Goal: Task Accomplishment & Management: Complete application form

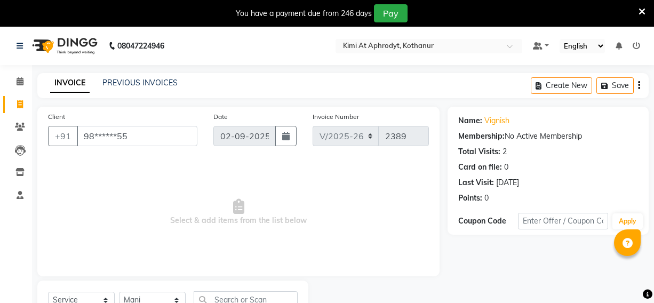
select select "7401"
select select "service"
select select "69733"
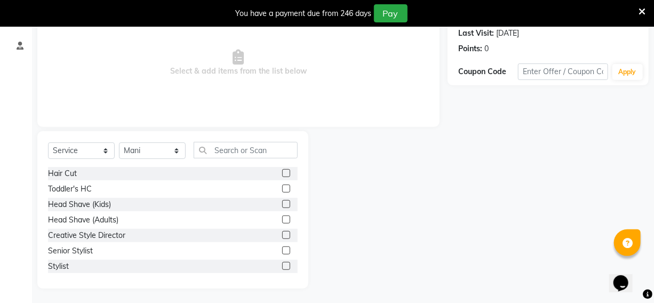
scroll to position [151, 0]
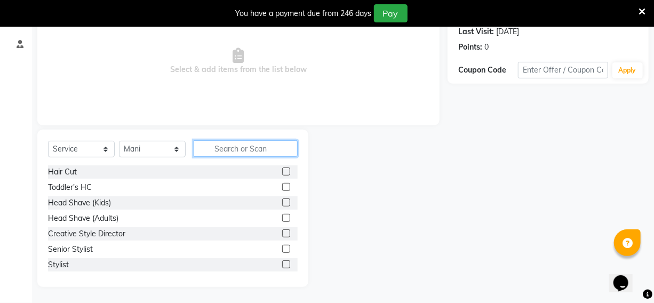
click at [233, 146] on input "text" at bounding box center [246, 148] width 104 height 17
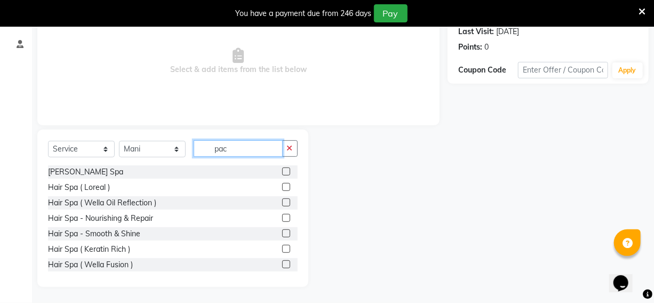
scroll to position [44, 0]
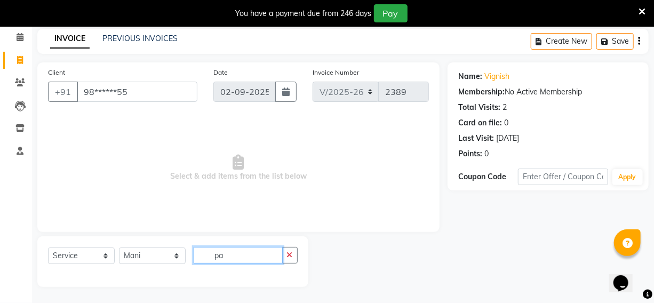
type input "p"
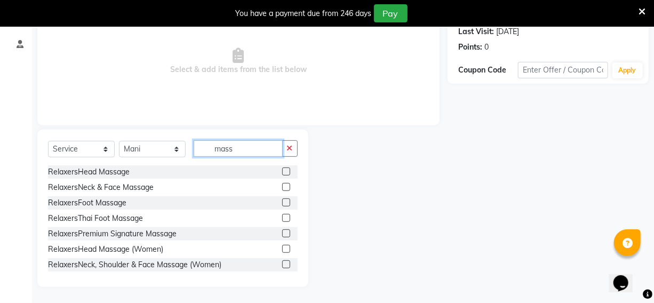
type input "mass"
click at [282, 172] on label at bounding box center [286, 172] width 8 height 8
click at [282, 172] on input "checkbox" at bounding box center [285, 172] width 7 height 7
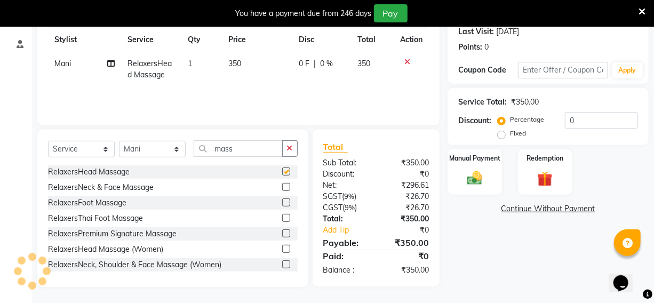
checkbox input "false"
click at [245, 64] on td "350" at bounding box center [257, 69] width 71 height 35
select select "69733"
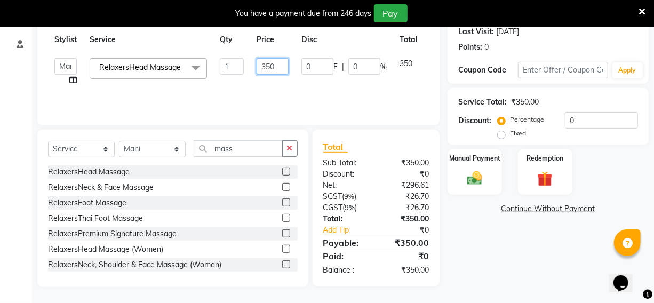
click at [279, 69] on input "350" at bounding box center [273, 66] width 32 height 17
type input "3"
type input "399"
click at [261, 84] on td "399" at bounding box center [272, 72] width 45 height 41
select select "69733"
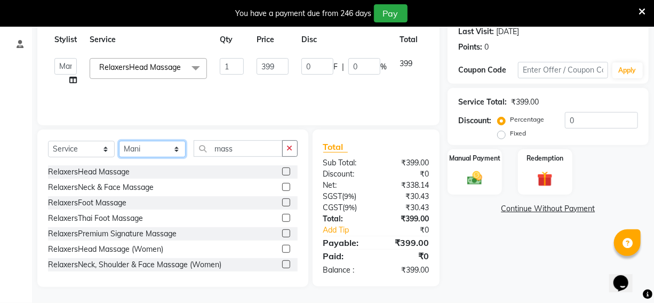
click at [177, 150] on select "Select Stylist [PERSON_NAME] Hriatpuii [PERSON_NAME] Kimi manager id [PERSON_NA…" at bounding box center [152, 149] width 67 height 17
select select "69728"
click at [119, 141] on select "Select Stylist [PERSON_NAME] Hriatpuii [PERSON_NAME] Kimi manager id [PERSON_NA…" at bounding box center [152, 149] width 67 height 17
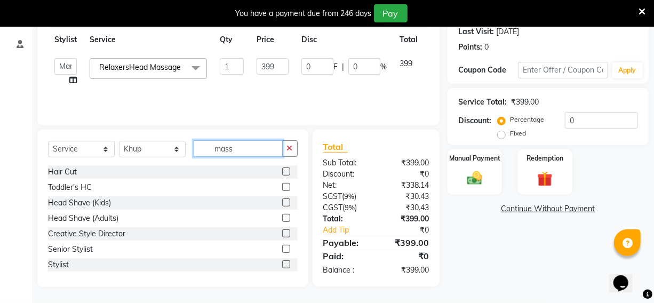
click at [238, 149] on input "mass" at bounding box center [238, 148] width 89 height 17
type input "m"
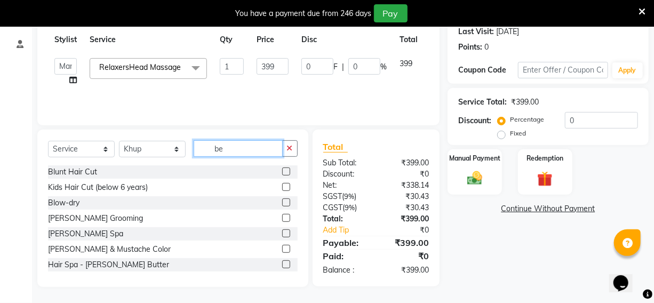
scroll to position [150, 0]
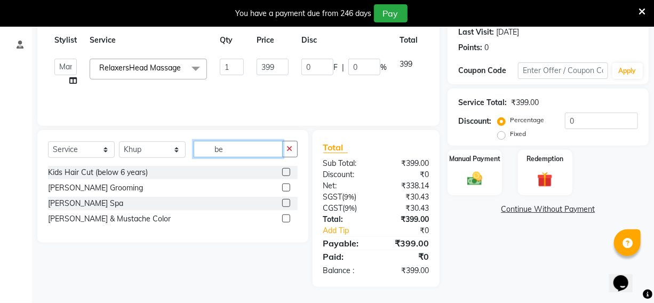
type input "be"
click at [282, 187] on label at bounding box center [286, 188] width 8 height 8
click at [282, 187] on input "checkbox" at bounding box center [285, 188] width 7 height 7
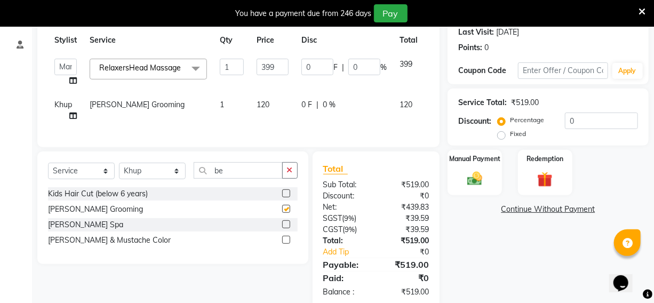
checkbox input "false"
click at [480, 187] on div "Manual Payment" at bounding box center [475, 172] width 57 height 47
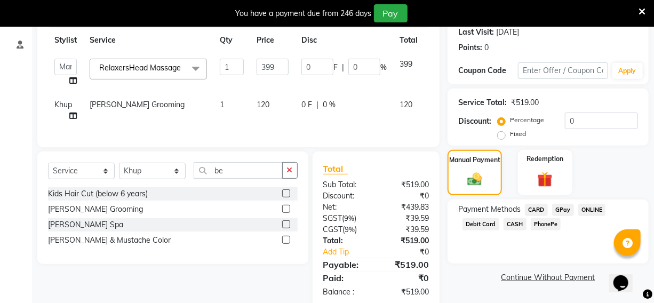
click at [544, 218] on span "PhonePe" at bounding box center [546, 224] width 30 height 12
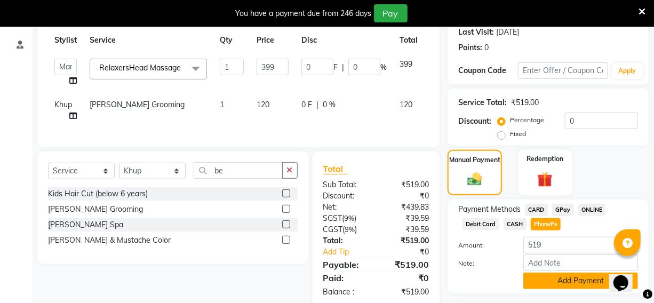
click at [567, 286] on button "Add Payment" at bounding box center [580, 281] width 115 height 17
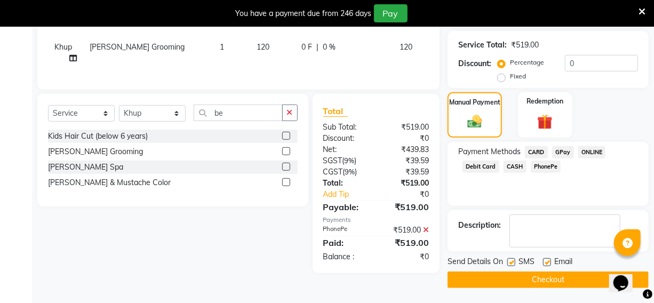
scroll to position [208, 0]
click at [552, 284] on button "Checkout" at bounding box center [548, 280] width 201 height 17
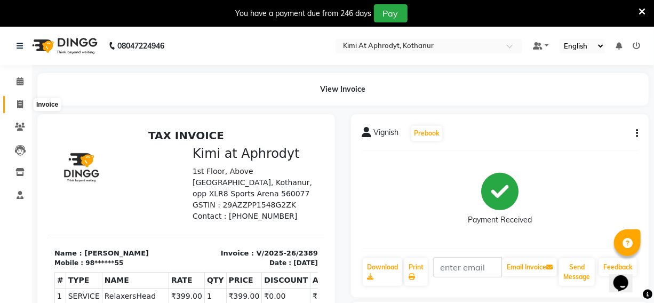
click at [17, 104] on icon at bounding box center [20, 104] width 6 height 8
select select "7401"
select select "service"
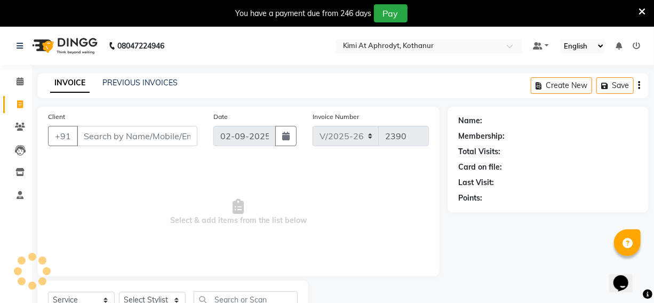
scroll to position [44, 0]
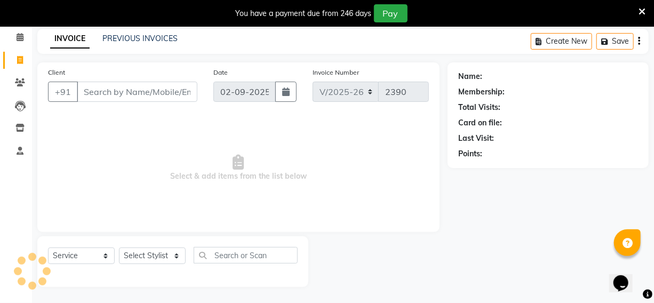
click at [91, 88] on input "Client" at bounding box center [137, 92] width 121 height 20
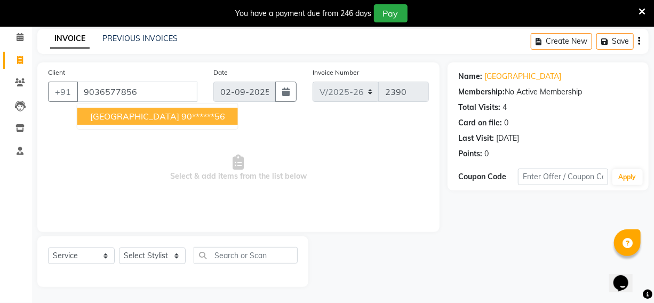
click at [181, 121] on ngb-highlight "90******56" at bounding box center [203, 116] width 44 height 11
type input "90******56"
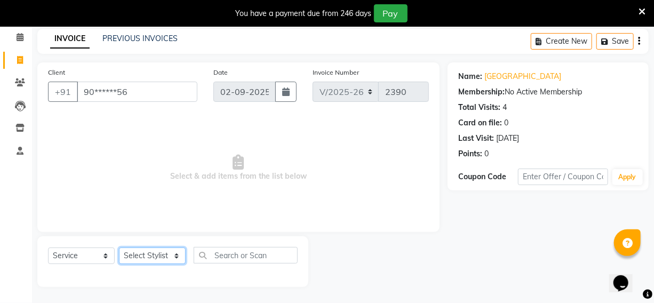
click at [152, 259] on select "Select Stylist [PERSON_NAME] Hriatpuii [PERSON_NAME] Kimi manager id [PERSON_NA…" at bounding box center [152, 256] width 67 height 17
select select "69728"
click at [119, 248] on select "Select Stylist [PERSON_NAME] Hriatpuii [PERSON_NAME] Kimi manager id [PERSON_NA…" at bounding box center [152, 256] width 67 height 17
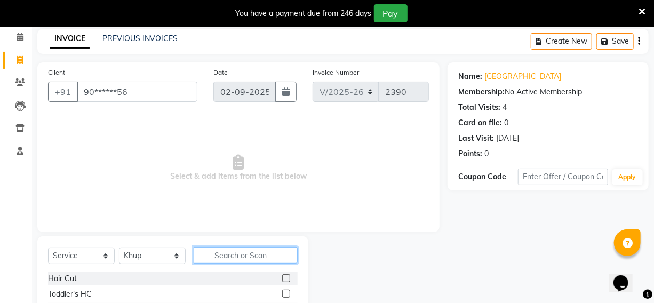
click at [240, 251] on input "text" at bounding box center [246, 255] width 104 height 17
click at [282, 279] on label at bounding box center [286, 278] width 8 height 8
click at [282, 279] on input "checkbox" at bounding box center [285, 278] width 7 height 7
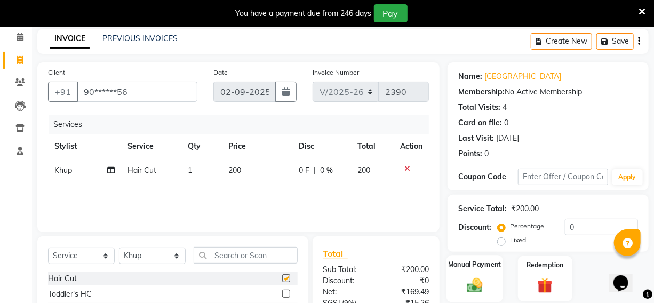
checkbox input "false"
click at [483, 282] on img at bounding box center [475, 285] width 26 height 18
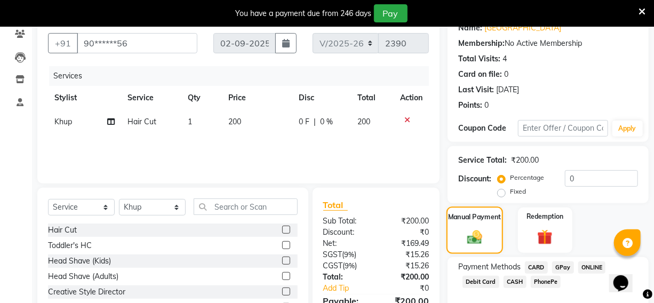
scroll to position [151, 0]
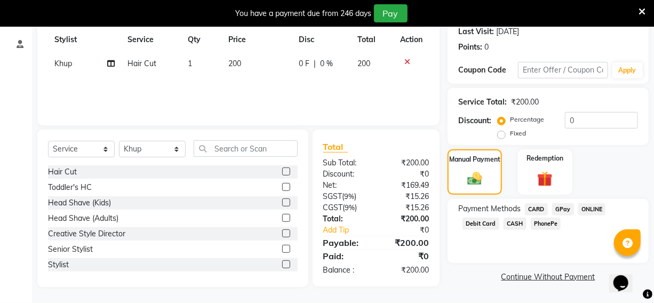
click at [542, 226] on span "PhonePe" at bounding box center [546, 224] width 30 height 12
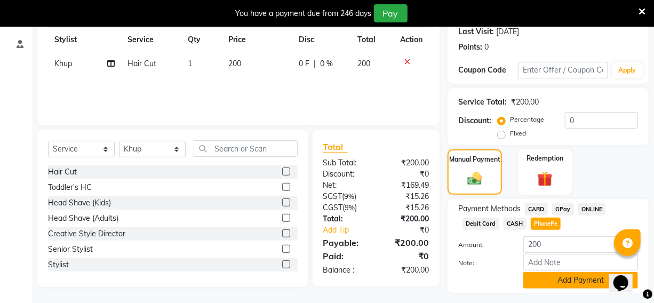
click at [546, 276] on button "Add Payment" at bounding box center [580, 280] width 115 height 17
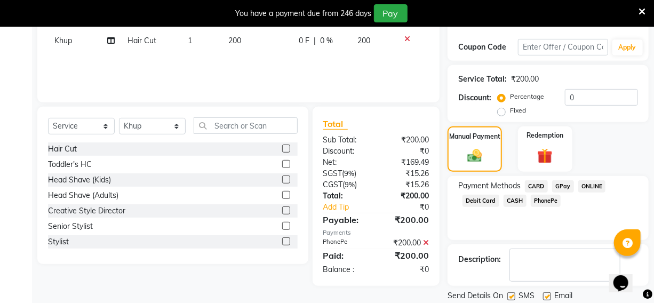
scroll to position [208, 0]
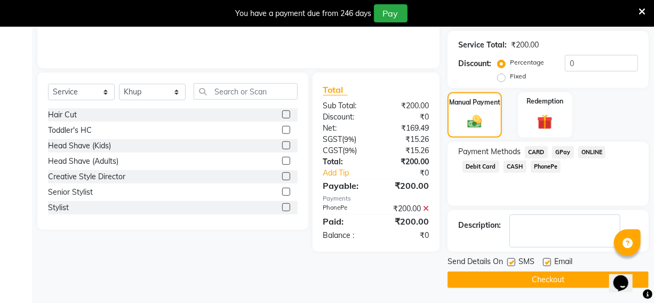
click at [538, 279] on button "Checkout" at bounding box center [548, 280] width 201 height 17
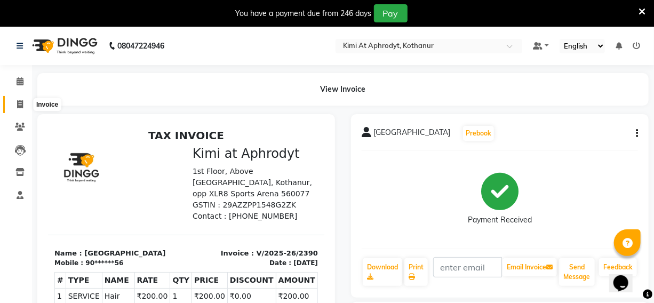
drag, startPoint x: 21, startPoint y: 106, endPoint x: 31, endPoint y: 106, distance: 10.2
click at [21, 105] on icon at bounding box center [20, 104] width 6 height 8
select select "7401"
select select "service"
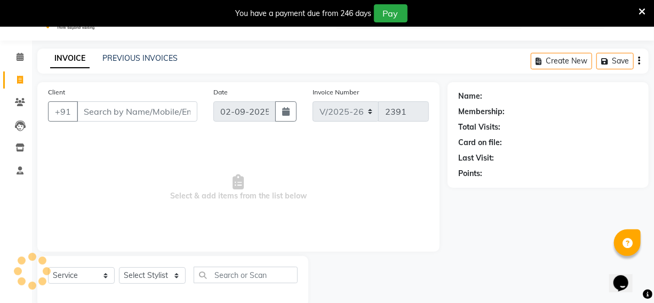
scroll to position [44, 0]
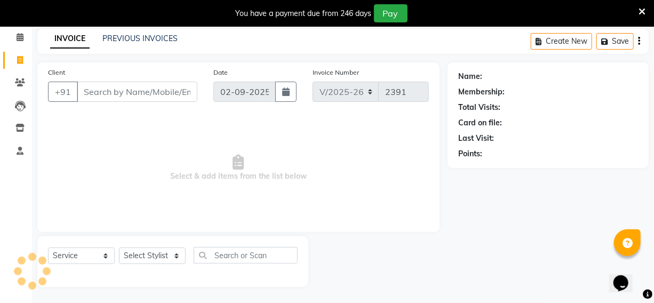
click at [96, 96] on input "Client" at bounding box center [137, 92] width 121 height 20
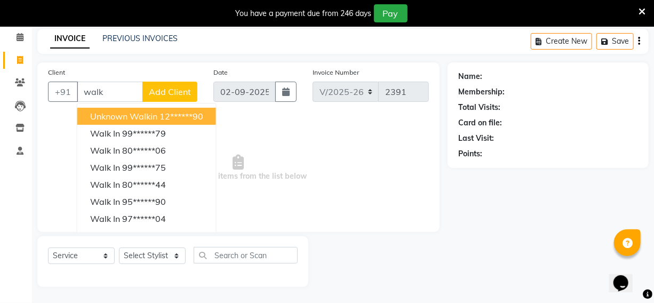
click at [144, 117] on span "Unknown Walkin" at bounding box center [123, 116] width 67 height 11
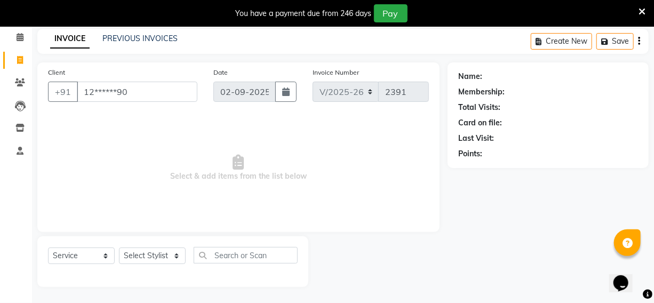
type input "12******90"
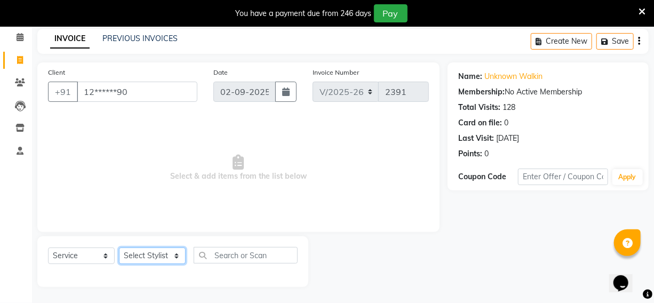
click at [164, 255] on select "Select Stylist [PERSON_NAME] Hriatpuii [PERSON_NAME] Kimi manager id [PERSON_NA…" at bounding box center [152, 256] width 67 height 17
select select "69728"
click at [119, 248] on select "Select Stylist [PERSON_NAME] Hriatpuii [PERSON_NAME] Kimi manager id [PERSON_NA…" at bounding box center [152, 256] width 67 height 17
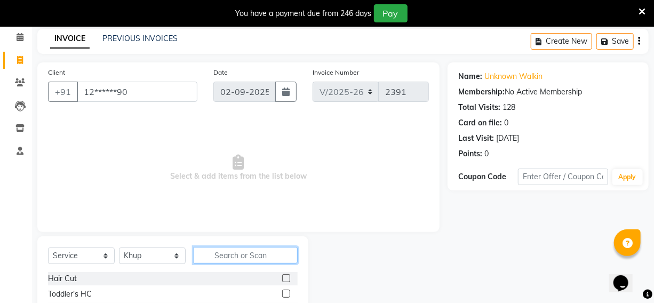
click at [231, 256] on input "text" at bounding box center [246, 255] width 104 height 17
click at [282, 279] on label at bounding box center [286, 278] width 8 height 8
click at [282, 279] on input "checkbox" at bounding box center [285, 278] width 7 height 7
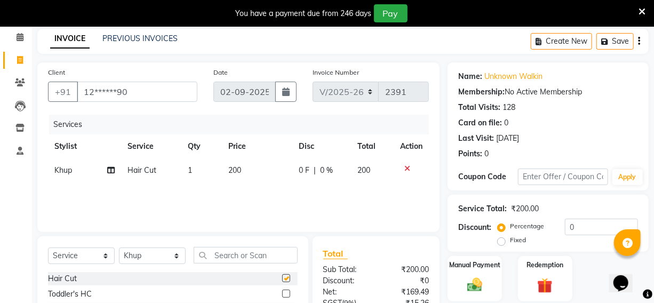
checkbox input "false"
click at [250, 169] on td "200" at bounding box center [257, 170] width 71 height 24
select select "69728"
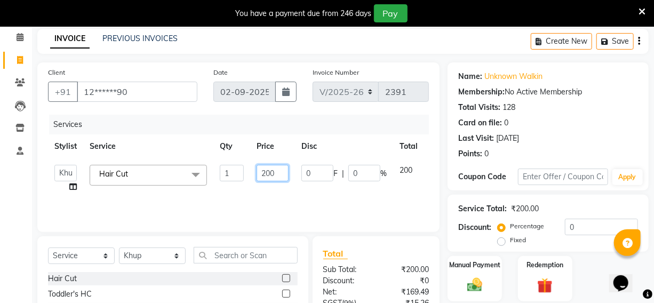
click at [279, 173] on input "200" at bounding box center [273, 173] width 32 height 17
type input "2"
type input "1"
type input "300"
click at [276, 197] on div "Services Stylist Service Qty Price Disc Total Action [PERSON_NAME] Hriatpuii [P…" at bounding box center [238, 168] width 381 height 107
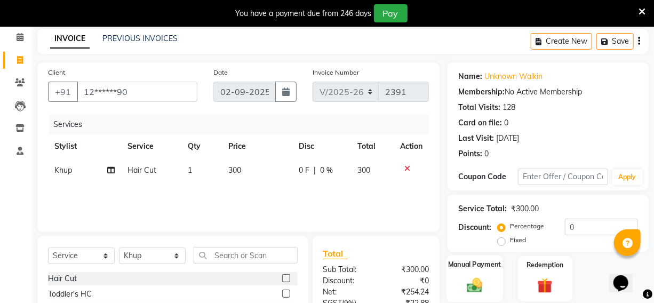
click at [477, 284] on img at bounding box center [475, 285] width 26 height 18
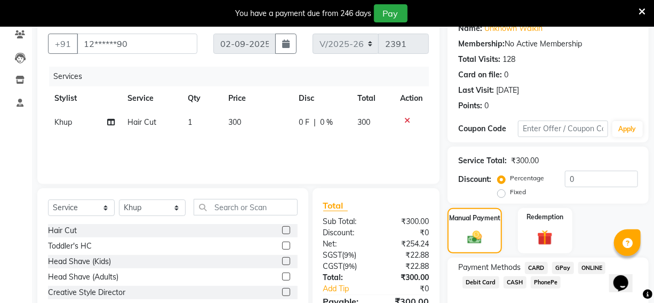
scroll to position [151, 0]
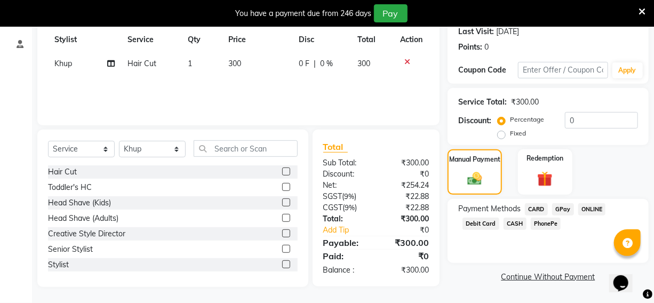
click at [516, 222] on span "CASH" at bounding box center [515, 224] width 23 height 12
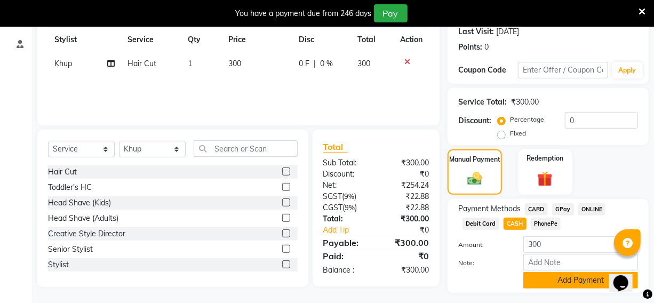
click at [547, 280] on button "Add Payment" at bounding box center [580, 280] width 115 height 17
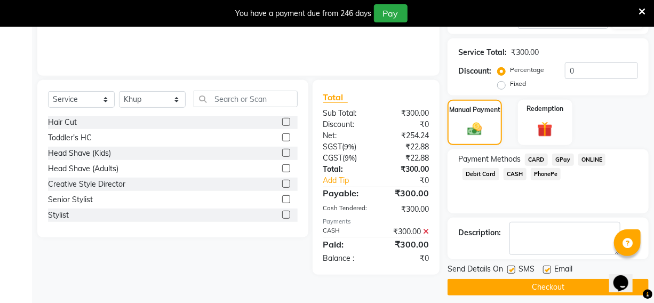
scroll to position [208, 0]
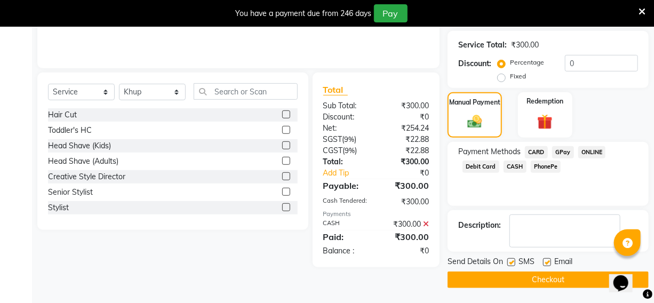
click at [549, 282] on button "Checkout" at bounding box center [548, 280] width 201 height 17
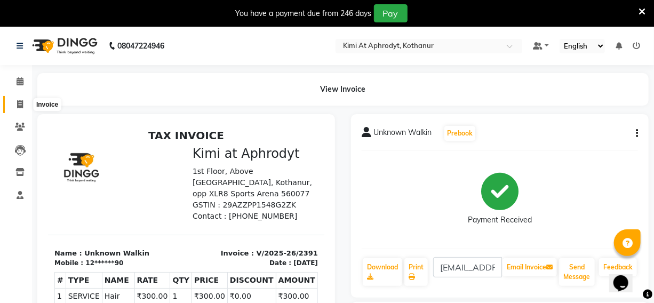
click at [20, 105] on icon at bounding box center [20, 104] width 6 height 8
select select "7401"
select select "service"
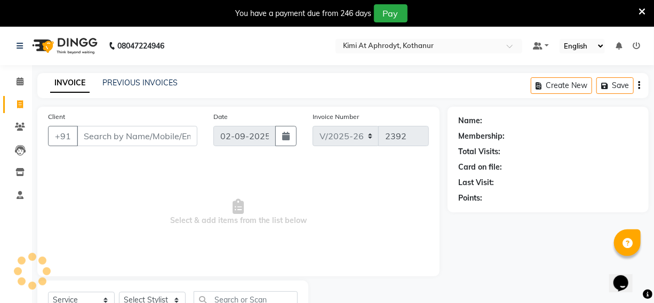
scroll to position [44, 0]
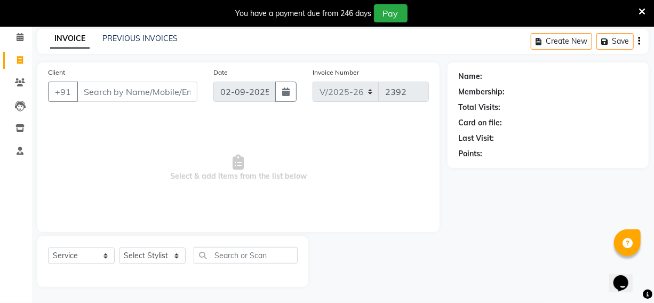
click at [96, 89] on input "Client" at bounding box center [137, 92] width 121 height 20
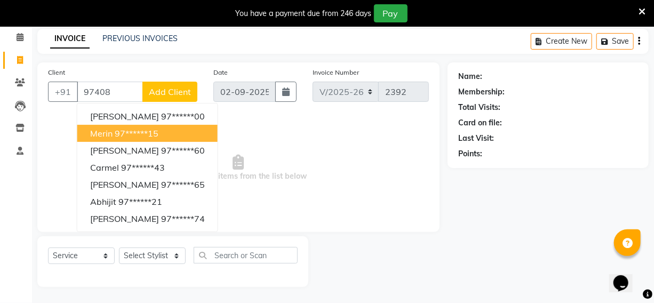
click at [137, 131] on ngb-highlight "97******15" at bounding box center [137, 133] width 44 height 11
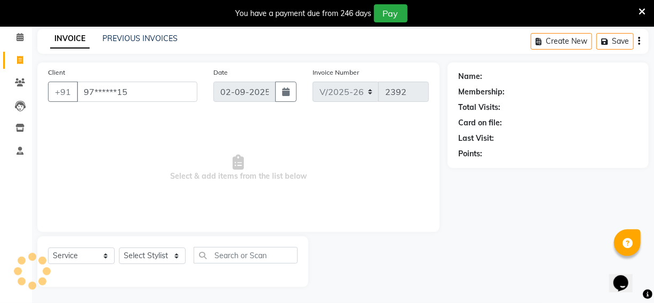
type input "97******15"
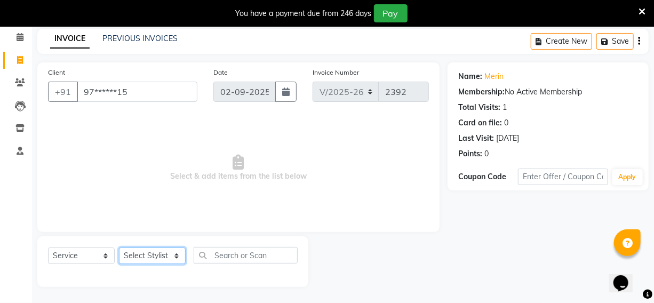
click at [170, 252] on select "Select Stylist [PERSON_NAME] Hriatpuii [PERSON_NAME] Kimi manager id [PERSON_NA…" at bounding box center [152, 256] width 67 height 17
select select "88405"
click at [119, 248] on select "Select Stylist [PERSON_NAME] Hriatpuii [PERSON_NAME] Kimi manager id [PERSON_NA…" at bounding box center [152, 256] width 67 height 17
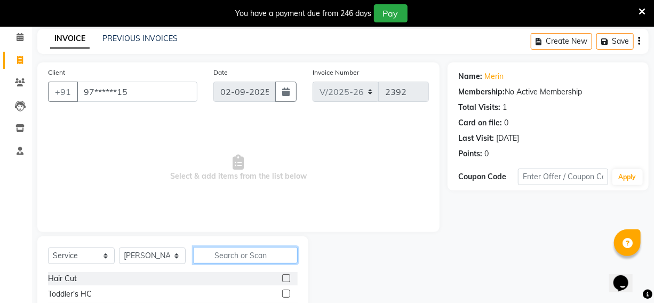
click at [233, 252] on input "text" at bounding box center [246, 255] width 104 height 17
type input "eye"
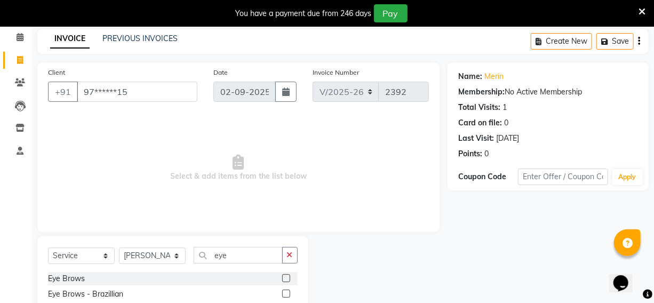
click at [284, 279] on label at bounding box center [286, 278] width 8 height 8
click at [284, 279] on input "checkbox" at bounding box center [285, 278] width 7 height 7
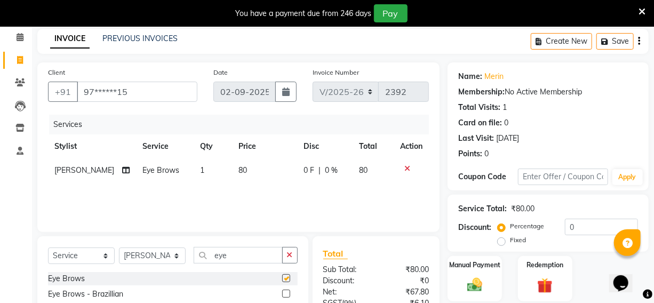
checkbox input "false"
click at [261, 251] on input "eye" at bounding box center [238, 255] width 89 height 17
type input "e"
type input "upp"
click at [288, 276] on label at bounding box center [286, 278] width 8 height 8
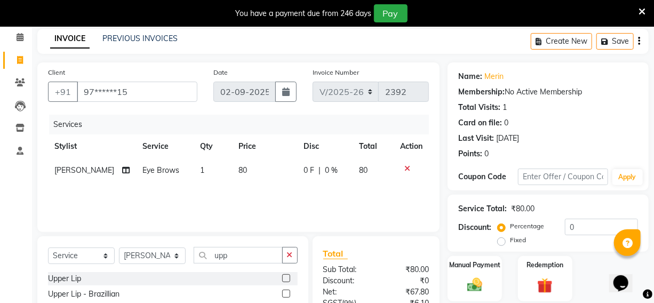
click at [288, 276] on input "checkbox" at bounding box center [285, 278] width 7 height 7
checkbox input "false"
click at [429, 287] on div "₹0" at bounding box center [406, 280] width 61 height 11
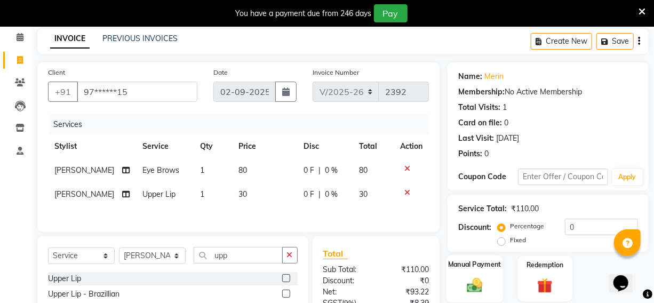
click at [457, 282] on div "Manual Payment" at bounding box center [475, 278] width 57 height 47
click at [472, 283] on img at bounding box center [475, 285] width 24 height 17
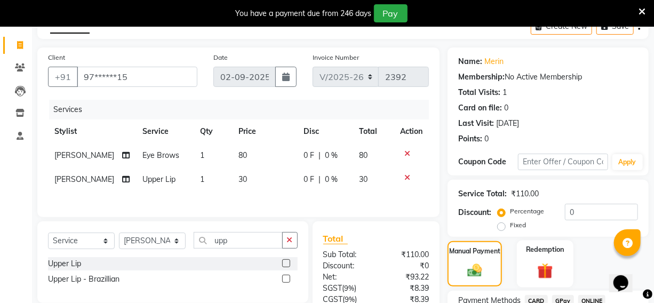
scroll to position [153, 0]
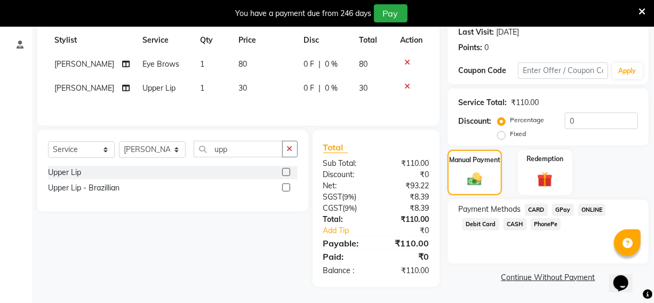
click at [542, 219] on span "PhonePe" at bounding box center [546, 224] width 30 height 12
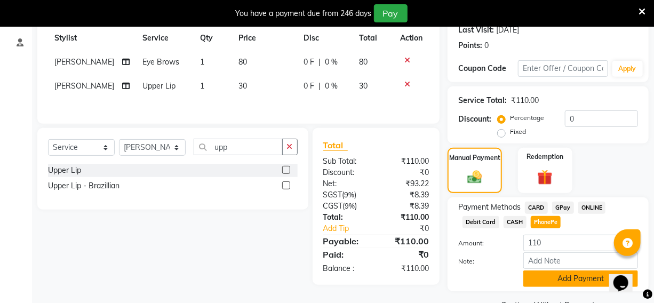
click at [540, 278] on button "Add Payment" at bounding box center [580, 279] width 115 height 17
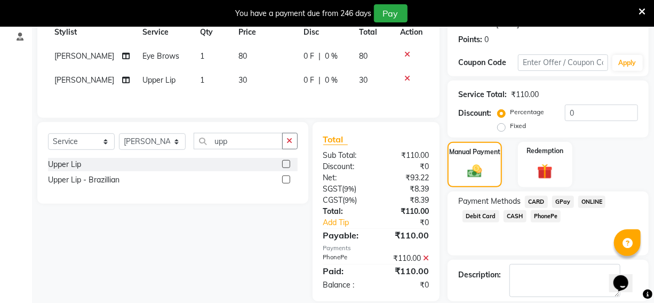
scroll to position [208, 0]
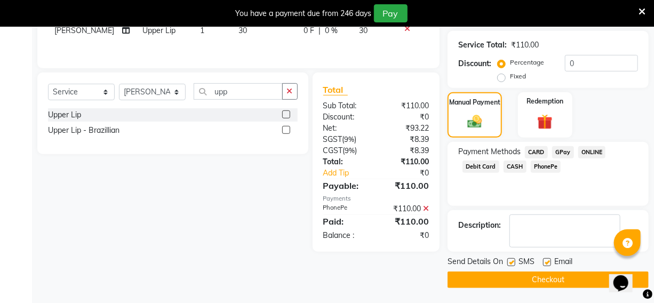
click at [541, 279] on button "Checkout" at bounding box center [548, 280] width 201 height 17
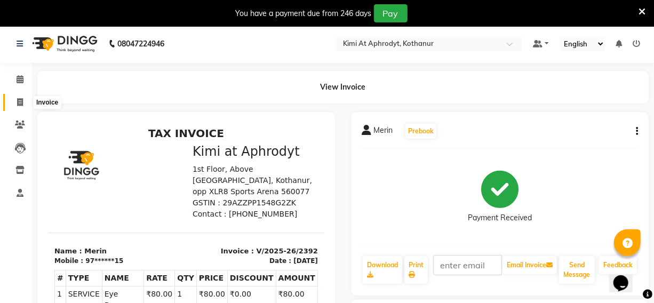
click at [18, 102] on icon at bounding box center [20, 102] width 6 height 8
select select "service"
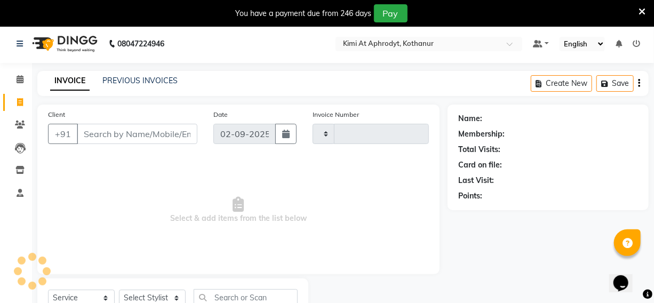
type input "2393"
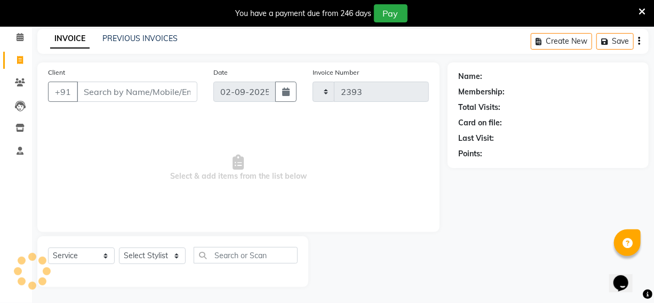
select select "7401"
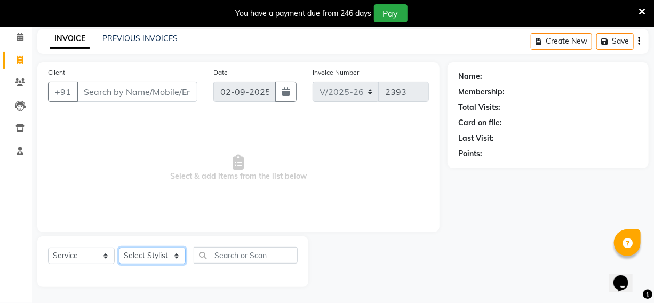
click at [136, 259] on select "Select Stylist [PERSON_NAME] Hriatpuii [PERSON_NAME] Kimi manager id [PERSON_NA…" at bounding box center [152, 256] width 67 height 17
select select "88405"
click at [119, 248] on select "Select Stylist [PERSON_NAME] Hriatpuii [PERSON_NAME] Kimi manager id [PERSON_NA…" at bounding box center [152, 256] width 67 height 17
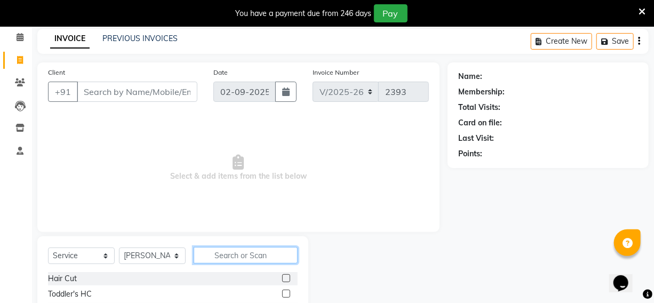
click at [236, 257] on input "text" at bounding box center [246, 255] width 104 height 17
type input "eye"
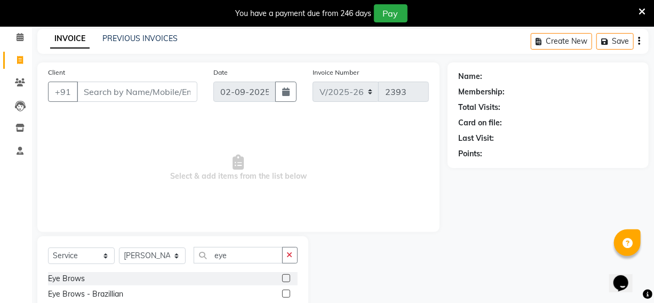
click at [284, 280] on label at bounding box center [286, 278] width 8 height 8
click at [284, 280] on input "checkbox" at bounding box center [285, 278] width 7 height 7
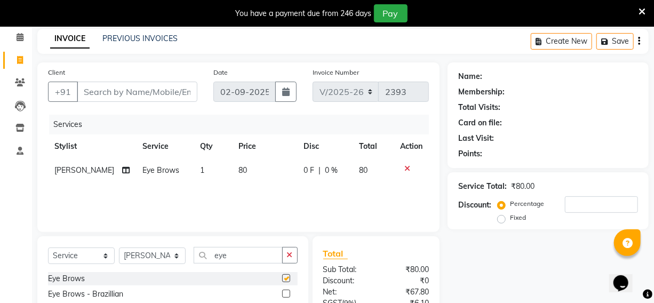
checkbox input "false"
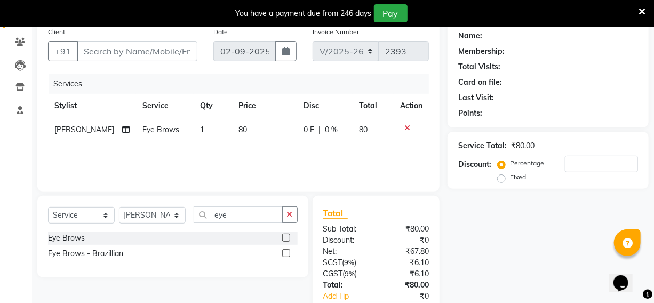
scroll to position [5, 0]
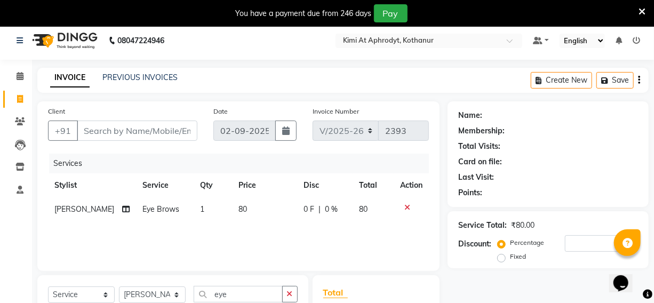
click at [406, 208] on icon at bounding box center [407, 207] width 6 height 7
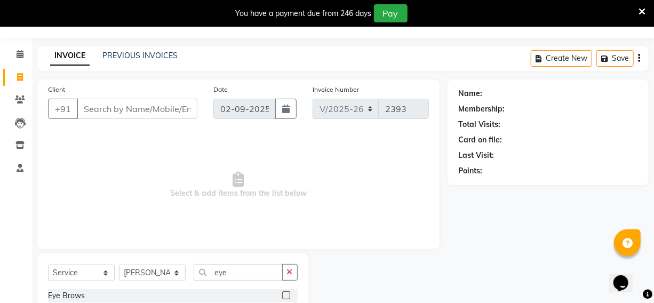
scroll to position [0, 0]
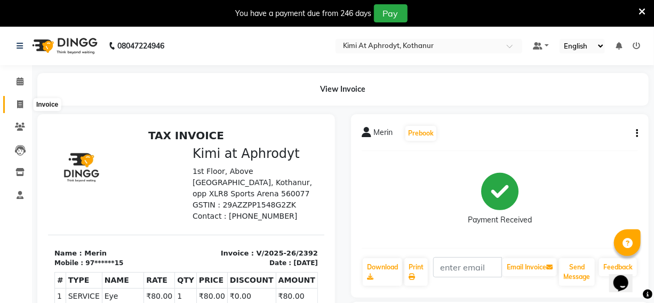
click at [11, 105] on span at bounding box center [20, 105] width 19 height 12
select select "service"
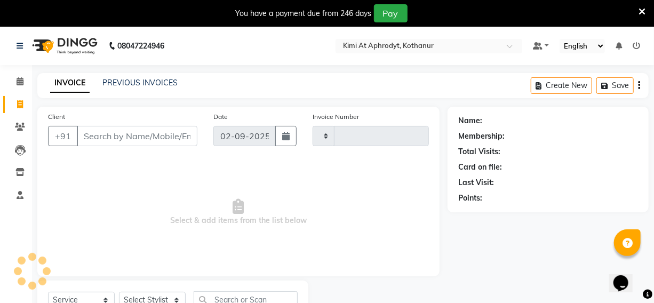
type input "2393"
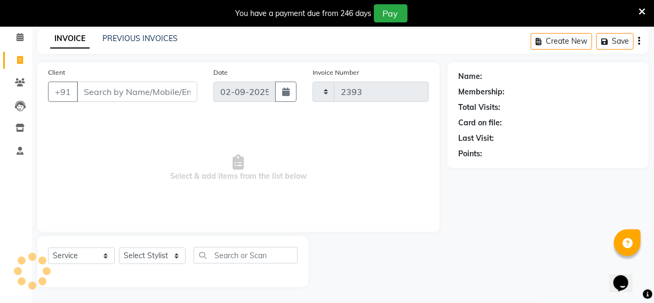
select select "7401"
click at [95, 92] on input "Client" at bounding box center [137, 92] width 121 height 20
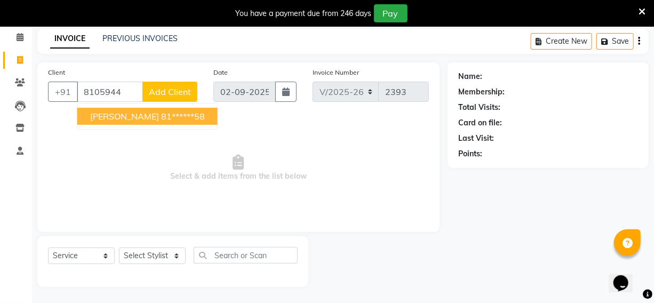
drag, startPoint x: 134, startPoint y: 113, endPoint x: 138, endPoint y: 149, distance: 36.0
click at [161, 113] on ngb-highlight "81******58" at bounding box center [183, 116] width 44 height 11
type input "81******58"
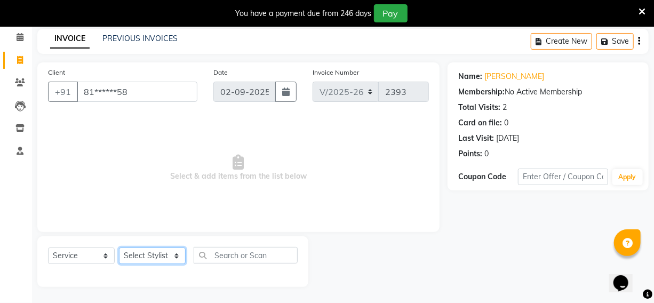
click at [176, 258] on select "Select Stylist [PERSON_NAME] Hriatpuii [PERSON_NAME] Kimi manager id [PERSON_NA…" at bounding box center [152, 256] width 67 height 17
select select "88405"
click at [119, 248] on select "Select Stylist [PERSON_NAME] Hriatpuii [PERSON_NAME] Kimi manager id [PERSON_NA…" at bounding box center [152, 256] width 67 height 17
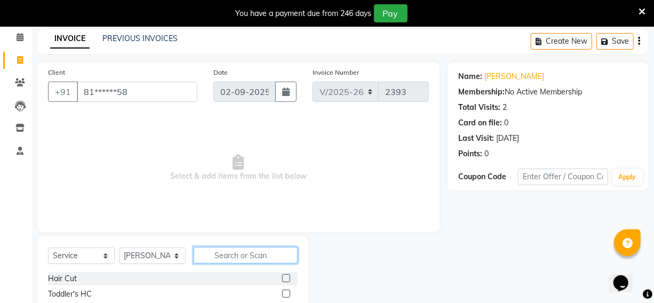
click at [228, 260] on input "text" at bounding box center [246, 255] width 104 height 17
type input "eye"
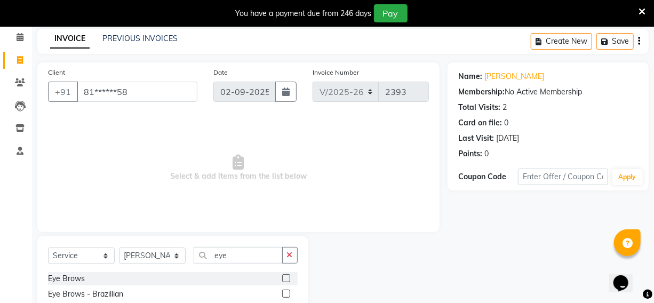
click at [286, 277] on label at bounding box center [286, 278] width 8 height 8
click at [286, 277] on input "checkbox" at bounding box center [285, 278] width 7 height 7
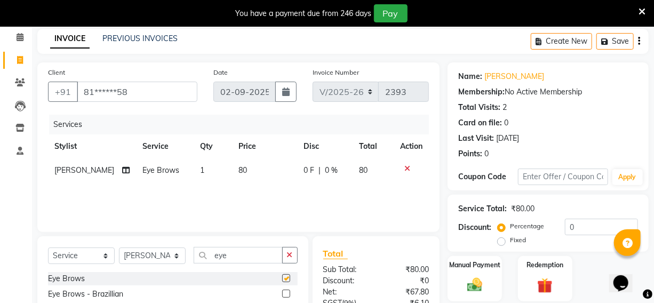
checkbox input "false"
click at [476, 282] on img at bounding box center [475, 285] width 26 height 18
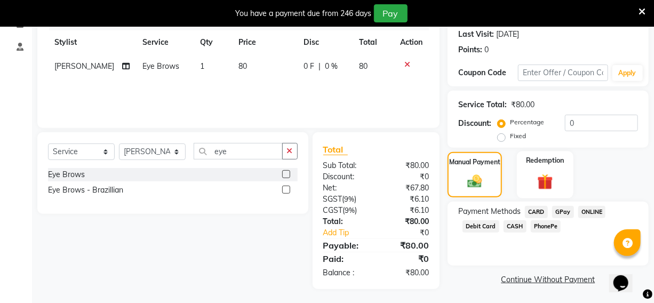
scroll to position [150, 0]
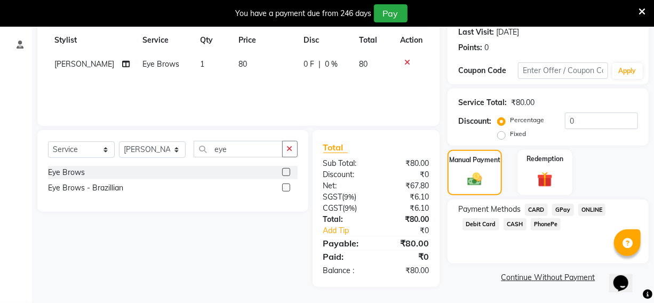
click at [540, 223] on span "PhonePe" at bounding box center [546, 224] width 30 height 12
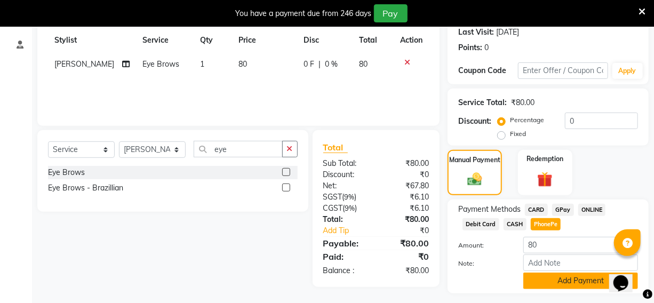
click at [573, 275] on button "Add Payment" at bounding box center [580, 281] width 115 height 17
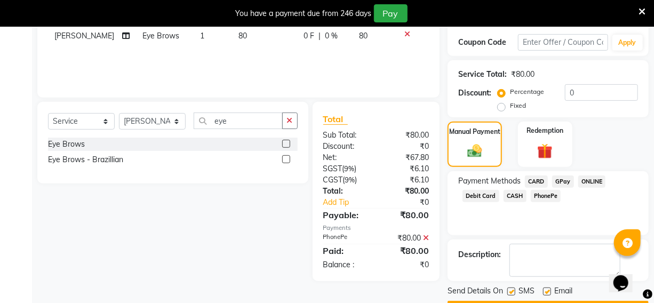
scroll to position [208, 0]
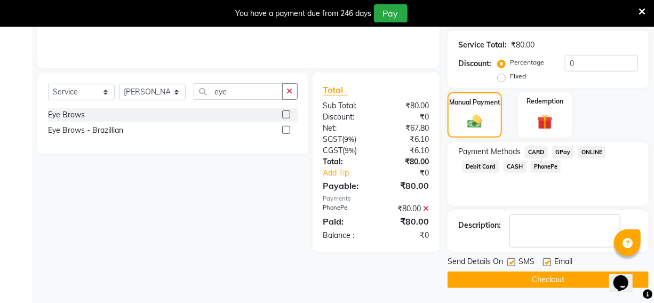
click at [559, 277] on button "Checkout" at bounding box center [548, 280] width 201 height 17
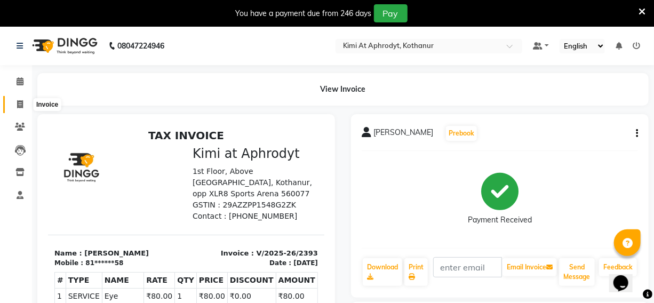
click at [23, 107] on span at bounding box center [20, 105] width 19 height 12
select select "service"
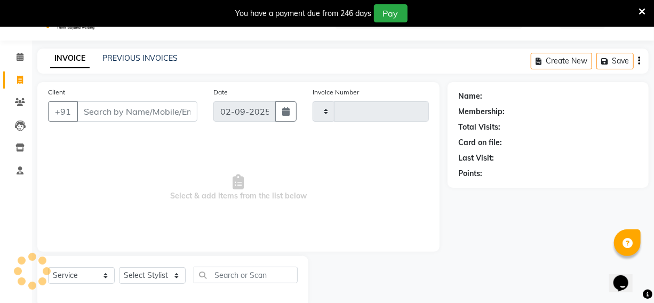
type input "2394"
select select "7401"
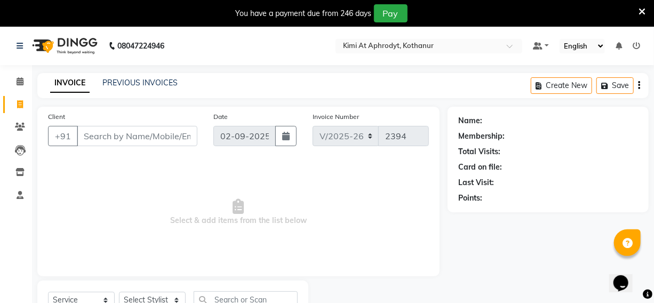
click at [69, 84] on link "INVOICE" at bounding box center [69, 83] width 39 height 19
click at [148, 84] on link "PREVIOUS INVOICES" at bounding box center [139, 83] width 75 height 10
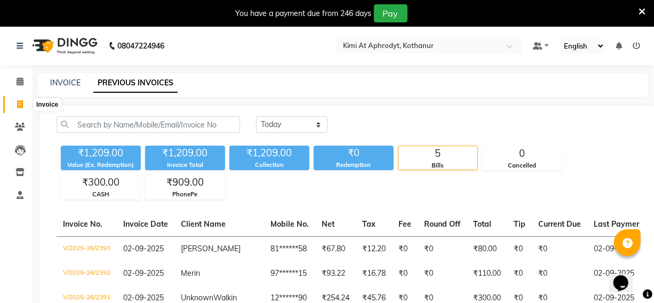
click at [19, 106] on icon at bounding box center [20, 104] width 6 height 8
select select "service"
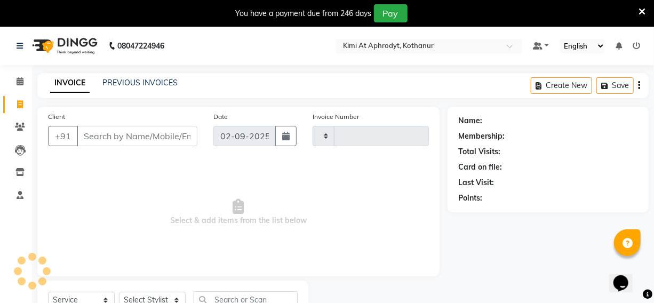
type input "2394"
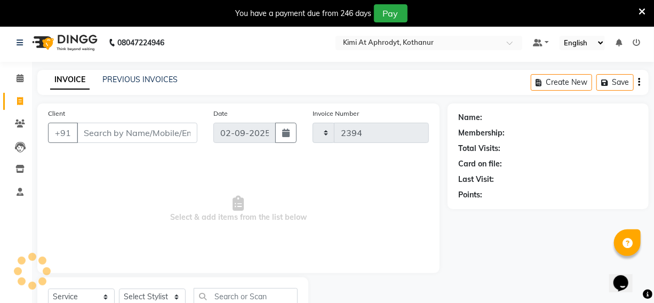
select select "7401"
